Goal: Task Accomplishment & Management: Manage account settings

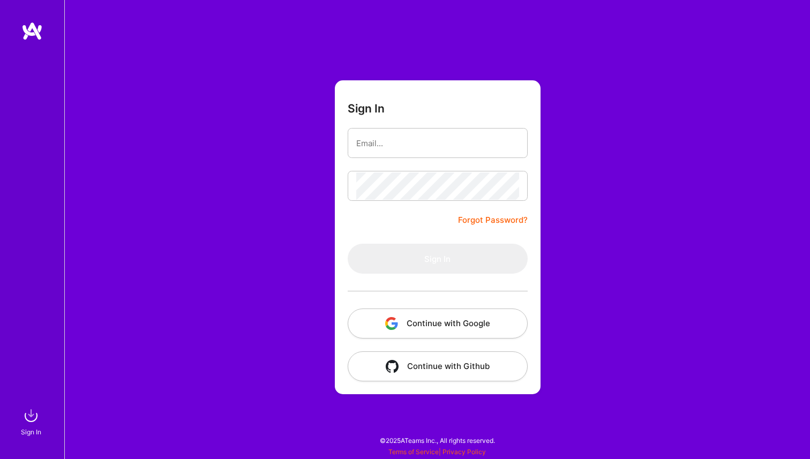
click at [389, 323] on img "button" at bounding box center [391, 323] width 13 height 13
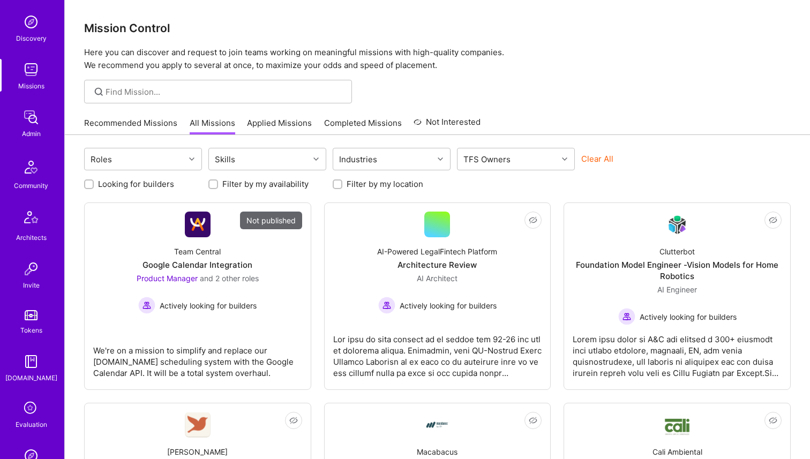
scroll to position [261, 0]
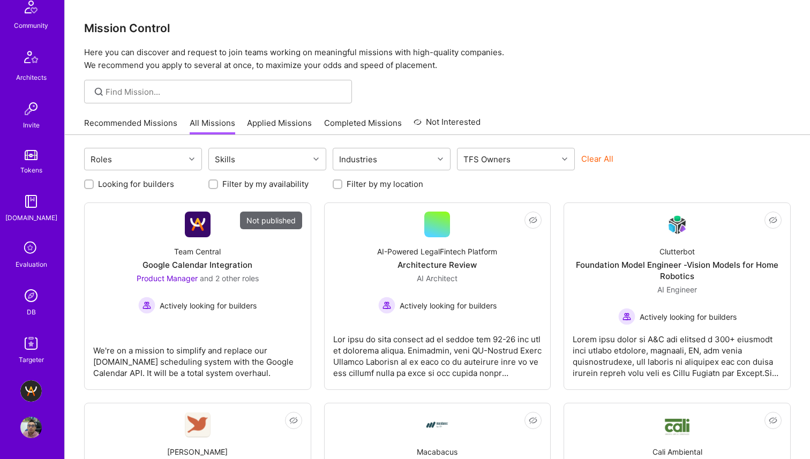
click at [29, 300] on img at bounding box center [30, 295] width 21 height 21
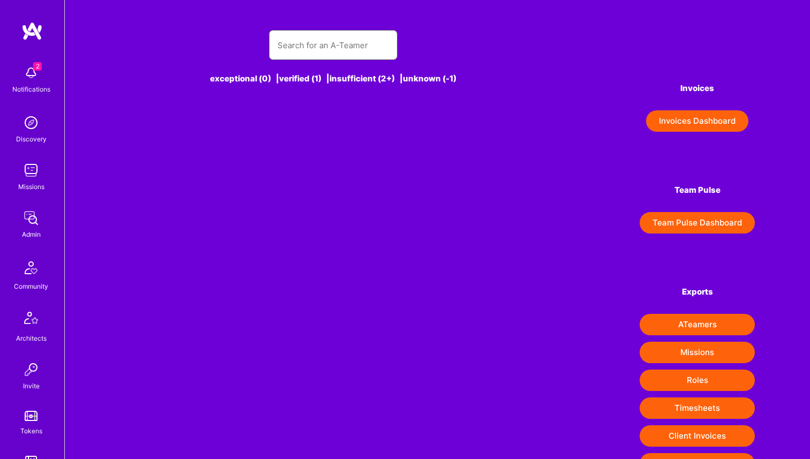
click at [321, 46] on input "text" at bounding box center [333, 45] width 111 height 27
paste input "Diego Polido"
type input "Diego Polido"
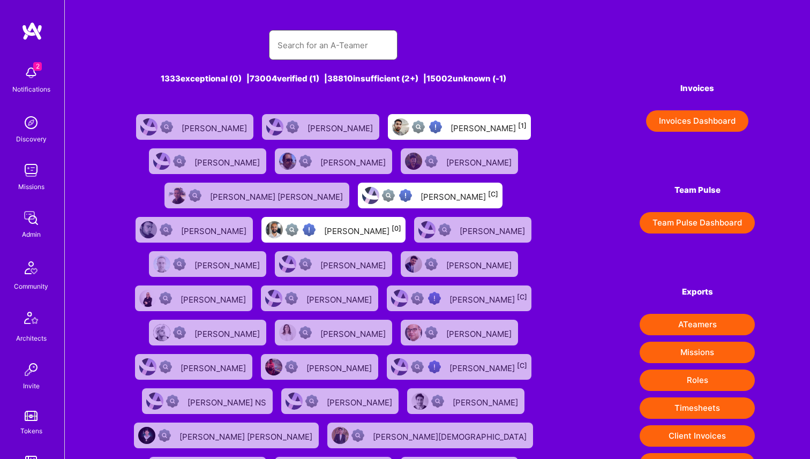
click at [345, 41] on input "text" at bounding box center [333, 45] width 111 height 27
paste input "Diego Polido"
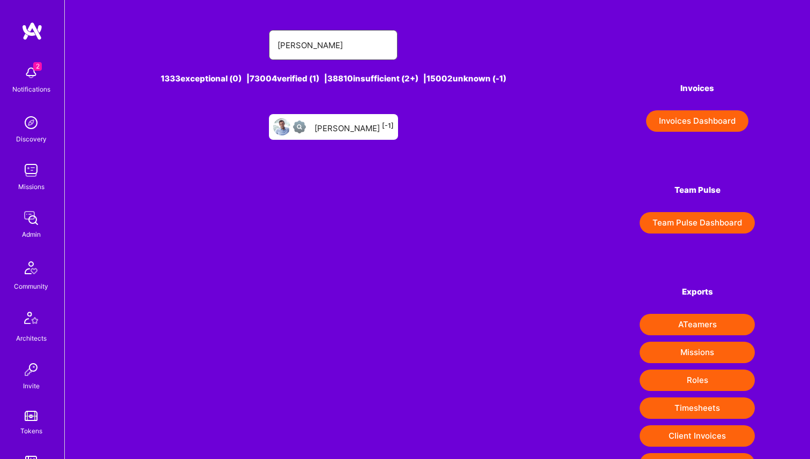
type input "Diego Polido"
click at [310, 134] on div at bounding box center [291, 126] width 37 height 17
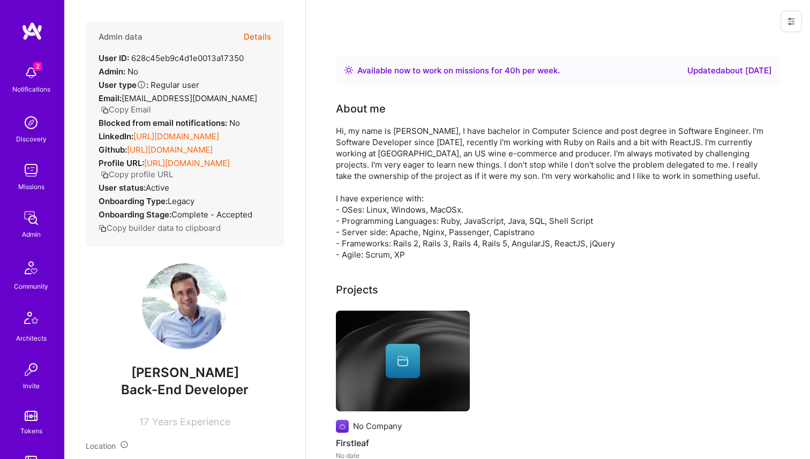
click at [196, 137] on link "https://linkedin.com/in/diegopolido" at bounding box center [176, 136] width 86 height 10
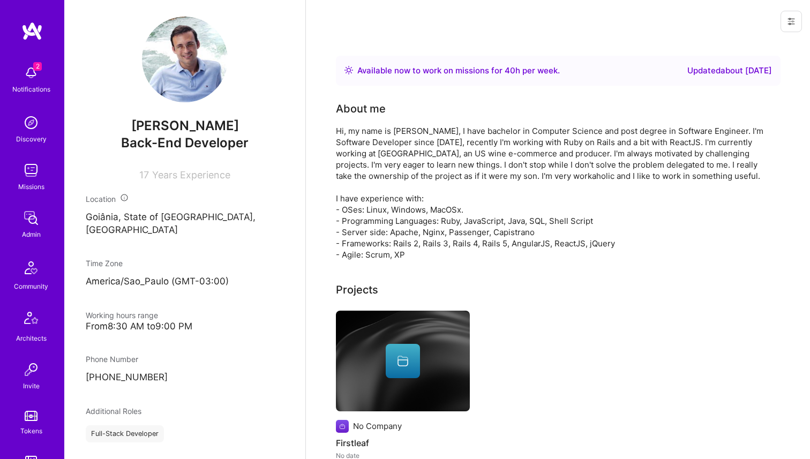
scroll to position [198, 0]
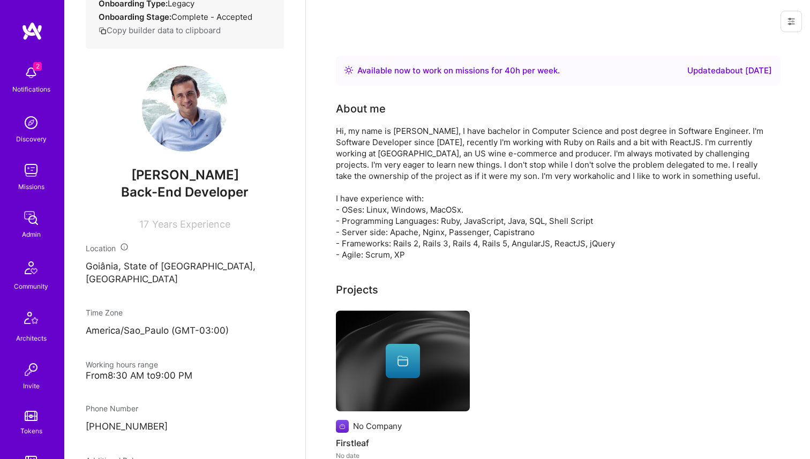
click at [794, 19] on icon at bounding box center [791, 21] width 9 height 9
click at [752, 39] on button "Login as Diego" at bounding box center [752, 45] width 99 height 27
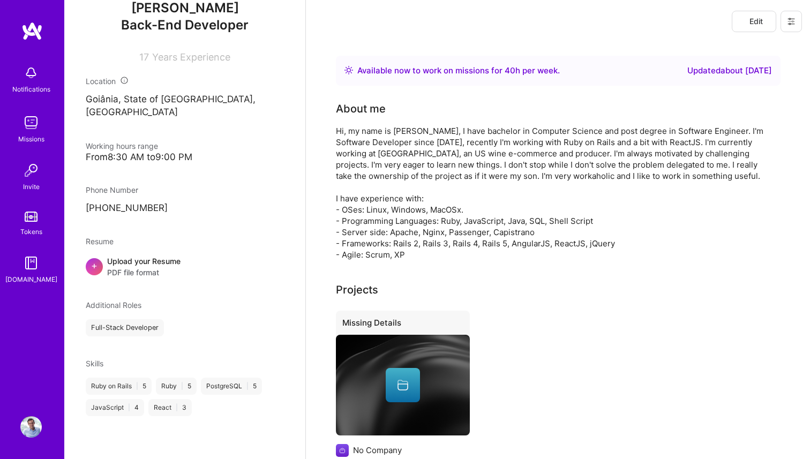
scroll to position [0, 0]
